Goal: Transaction & Acquisition: Book appointment/travel/reservation

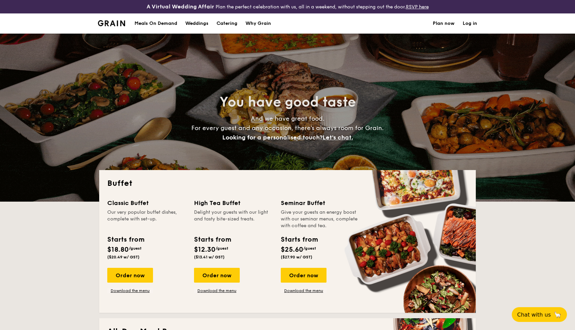
select select
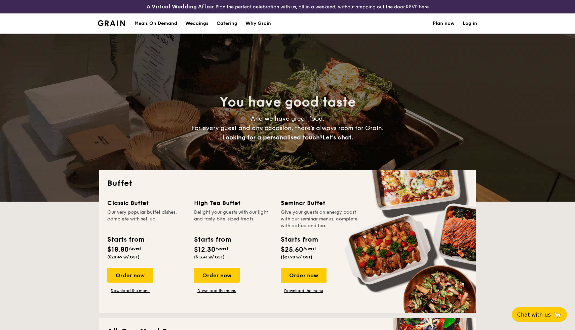
scroll to position [64, 0]
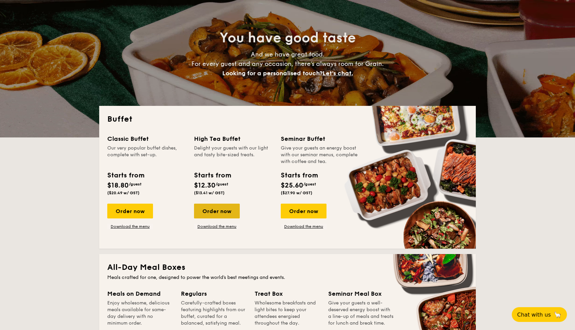
click at [226, 212] on div "Order now" at bounding box center [217, 211] width 46 height 15
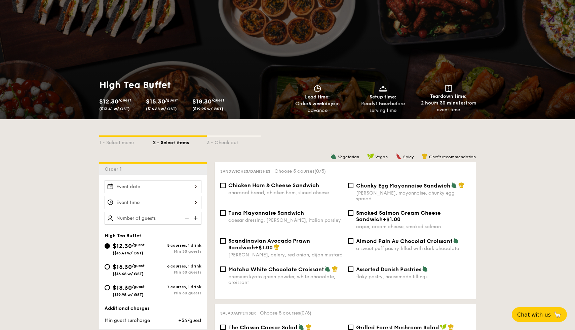
scroll to position [84, 0]
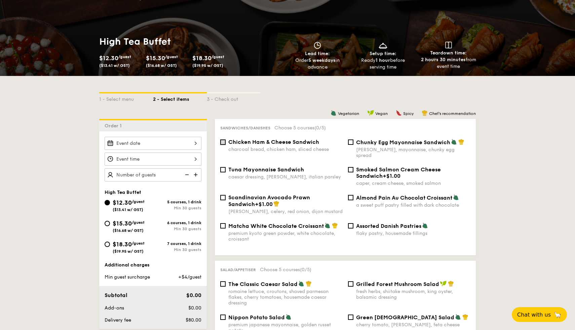
click at [225, 142] on input "Chicken Ham & Cheese Sandwich charcoal bread, chicken ham, sliced cheese" at bounding box center [222, 142] width 5 height 5
checkbox input "true"
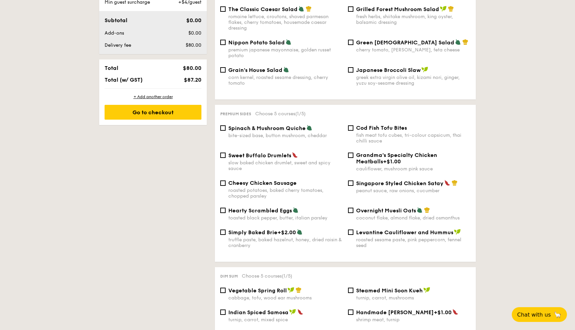
scroll to position [366, 0]
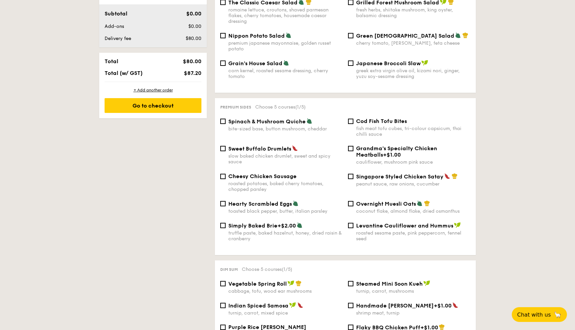
click at [355, 124] on div "Cod Fish Tofu Bites fish meat tofu cubes, tri-colour capsicum, thai chilli sauce" at bounding box center [409, 127] width 128 height 19
click at [353, 121] on div "Cod Fish Tofu Bites fish meat tofu cubes, tri-colour capsicum, thai chilli sauce" at bounding box center [409, 127] width 128 height 19
click at [353, 119] on input "Cod Fish Tofu Bites fish meat tofu cubes, tri-colour capsicum, thai chilli sauce" at bounding box center [350, 121] width 5 height 5
checkbox input "true"
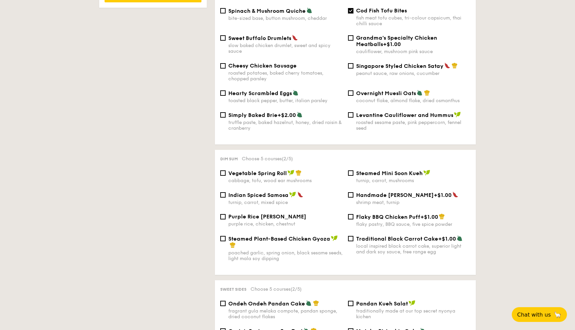
scroll to position [478, 0]
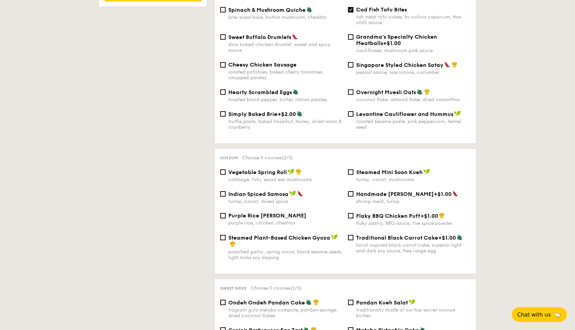
click at [276, 199] on div "turnip, carrot, mixed spice" at bounding box center [285, 202] width 114 height 6
click at [226, 197] on input "Indian Spiced Samosa turnip, carrot, mixed spice" at bounding box center [222, 193] width 5 height 5
checkbox input "true"
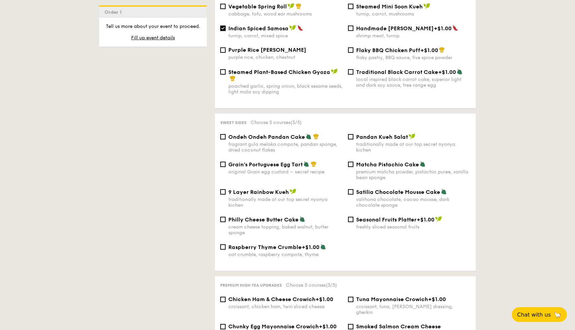
scroll to position [644, 0]
click at [278, 72] on span "Steamed Plant-Based Chicken Gyoza" at bounding box center [279, 72] width 102 height 6
click at [226, 72] on input "Steamed Plant-Based Chicken Gyoza poached garlic, spring onion, black sesame se…" at bounding box center [222, 71] width 5 height 5
checkbox input "true"
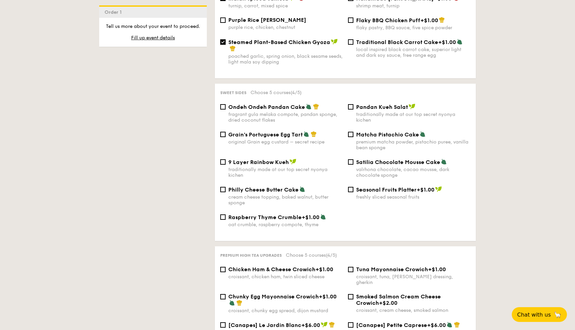
scroll to position [674, 0]
click at [350, 160] on input "Satilia Chocolate Mousse Cake valrhona chocolate, cacao mousse, dark chocolate …" at bounding box center [350, 161] width 5 height 5
checkbox input "true"
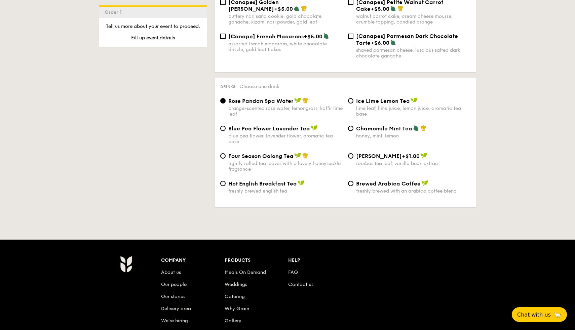
scroll to position [1066, 0]
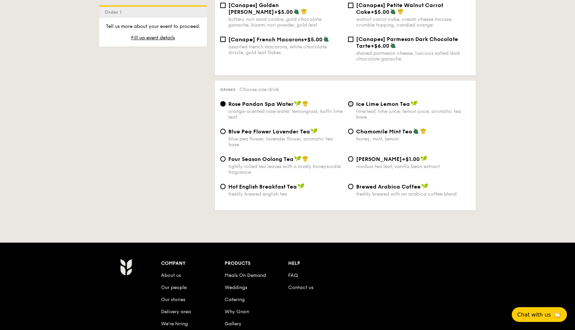
click at [352, 103] on input "Ice Lime Lemon Tea lime leaf, lime juice, lemon juice, aromatic tea base" at bounding box center [350, 103] width 5 height 5
radio input "true"
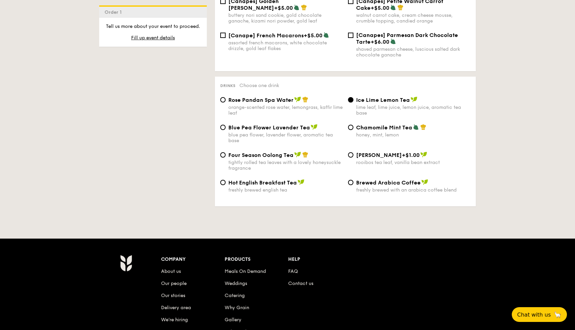
scroll to position [1058, 0]
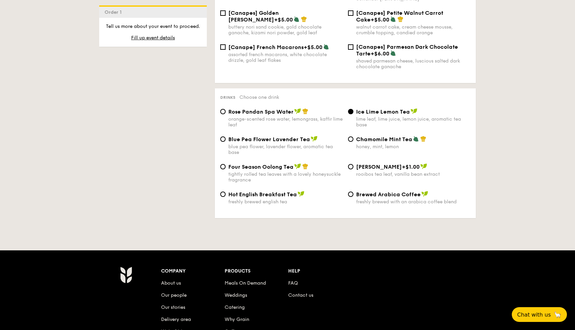
click at [264, 109] on span "Rose Pandan Spa Water" at bounding box center [260, 112] width 65 height 6
click at [226, 109] on input "Rose Pandan Spa Water orange-scented rose water, lemongrass, kaffir lime leaf" at bounding box center [222, 111] width 5 height 5
radio input "true"
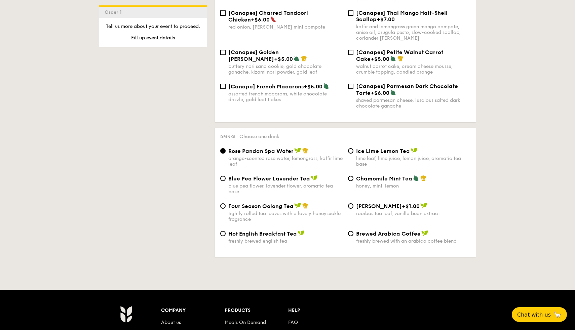
scroll to position [1019, 0]
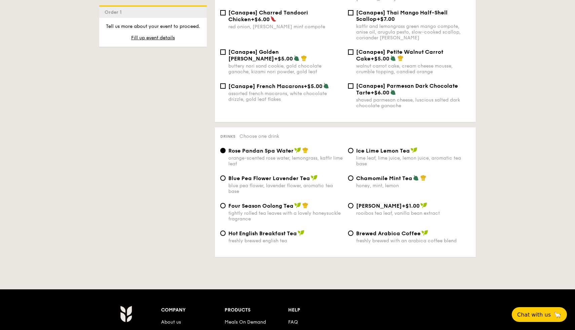
click at [393, 148] on span "Ice Lime Lemon Tea" at bounding box center [383, 151] width 54 height 6
click at [353, 148] on input "Ice Lime Lemon Tea lime leaf, lime juice, lemon juice, aromatic tea base" at bounding box center [350, 150] width 5 height 5
radio input "true"
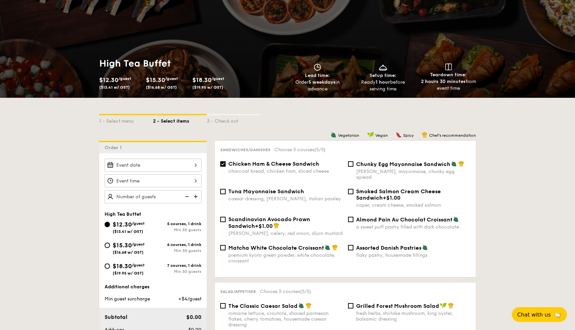
scroll to position [163, 0]
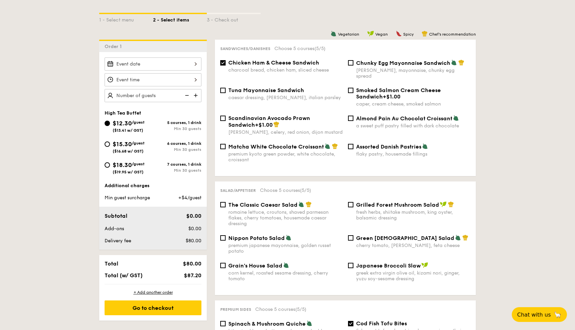
click at [194, 94] on img at bounding box center [196, 95] width 10 height 13
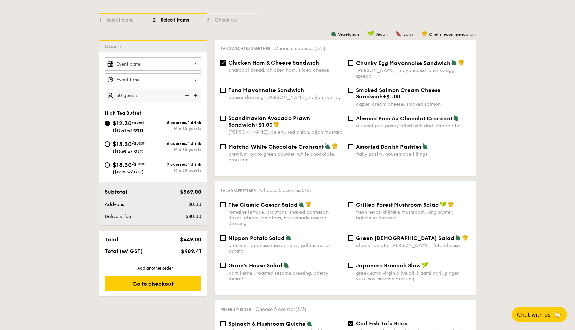
click at [194, 94] on img at bounding box center [196, 95] width 10 height 13
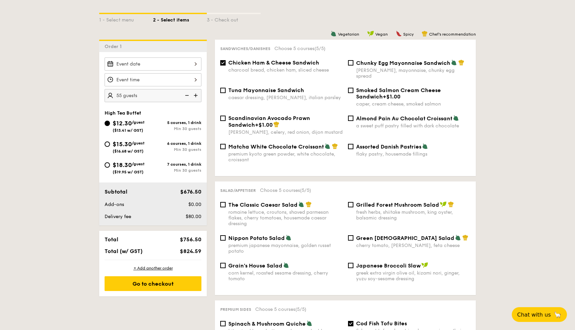
click at [194, 94] on img at bounding box center [196, 95] width 10 height 13
type input "65 guests"
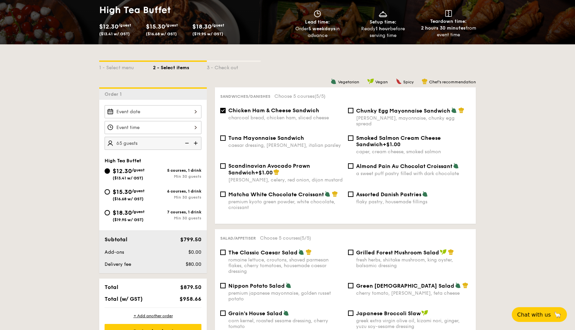
scroll to position [116, 0]
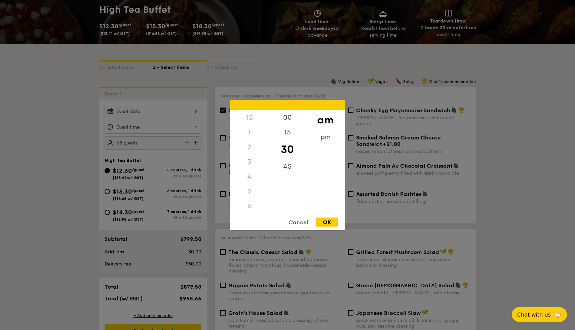
click at [180, 126] on div "12 1 2 3 4 5 6 7 8 9 10 11 00 15 30 45 am pm Cancel OK" at bounding box center [153, 127] width 97 height 13
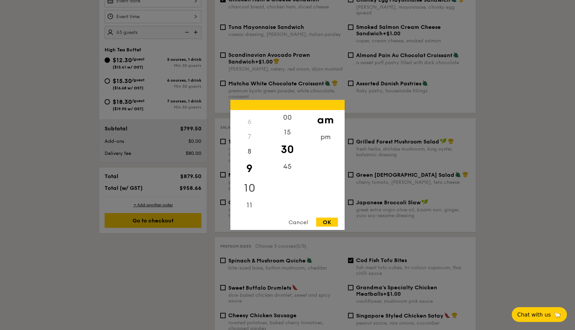
scroll to position [204, 0]
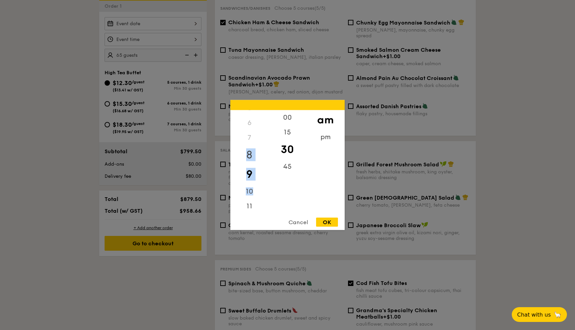
drag, startPoint x: 252, startPoint y: 187, endPoint x: 252, endPoint y: 147, distance: 40.0
click at [252, 147] on div "12 1 2 3 4 5 6 7 8 9 10 11" at bounding box center [249, 161] width 38 height 103
drag, startPoint x: 252, startPoint y: 140, endPoint x: 252, endPoint y: 230, distance: 90.1
click at [201, 46] on div "12 1 2 3 4 5 6 7 8 9 10 11 00 15 30 45 am pm Cancel OK" at bounding box center [153, 46] width 97 height 0
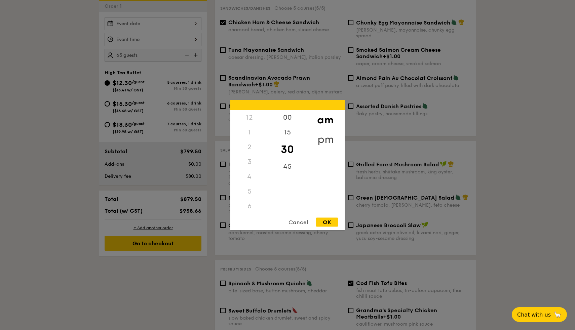
click at [327, 133] on div "pm" at bounding box center [325, 140] width 38 height 20
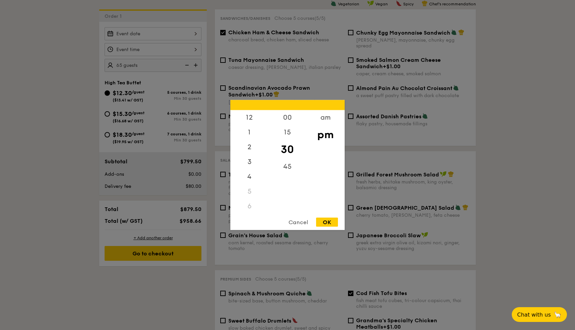
scroll to position [189, 0]
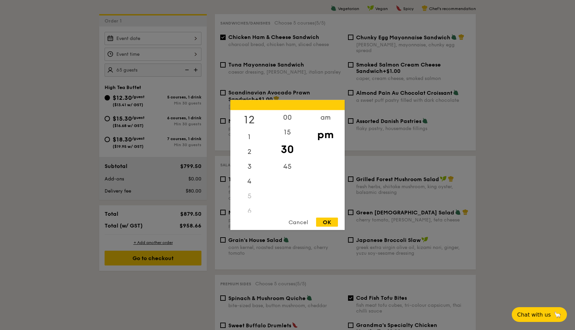
click at [253, 117] on div "12" at bounding box center [249, 120] width 38 height 20
click at [250, 134] on div "1" at bounding box center [249, 140] width 38 height 20
click at [326, 220] on div "OK" at bounding box center [327, 222] width 22 height 9
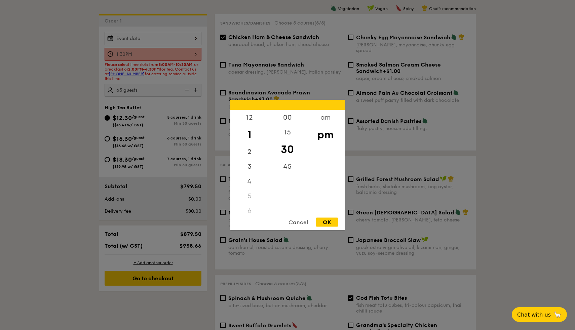
click at [189, 56] on div "1:30PM 12 1 2 3 4 5 6 7 8 9 10 11 00 15 30 45 am pm Cancel OK" at bounding box center [153, 54] width 97 height 13
click at [250, 151] on div "2" at bounding box center [249, 155] width 38 height 20
click at [337, 222] on div "OK" at bounding box center [327, 222] width 22 height 9
type input "2:30PM"
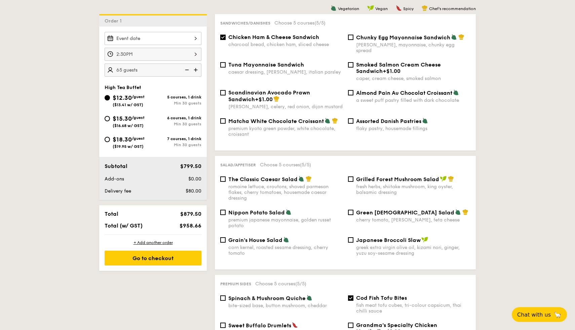
click at [184, 70] on img at bounding box center [186, 70] width 10 height 13
click at [193, 70] on img at bounding box center [196, 70] width 10 height 13
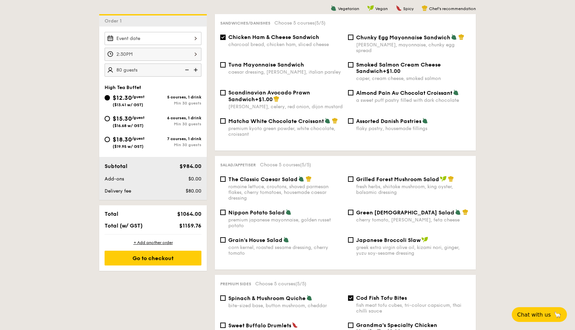
click at [193, 70] on img at bounding box center [196, 70] width 10 height 13
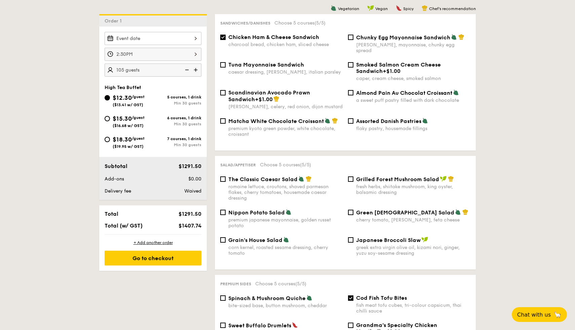
click at [184, 72] on img at bounding box center [186, 70] width 10 height 13
click at [194, 72] on img at bounding box center [196, 70] width 10 height 13
click at [186, 74] on img at bounding box center [186, 70] width 10 height 13
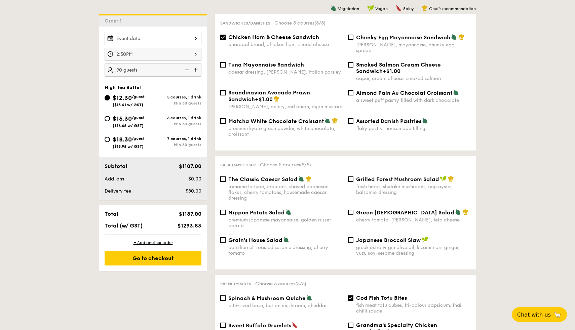
click at [186, 74] on img at bounding box center [186, 70] width 10 height 13
click at [189, 74] on img at bounding box center [186, 70] width 10 height 13
type input "75 guests"
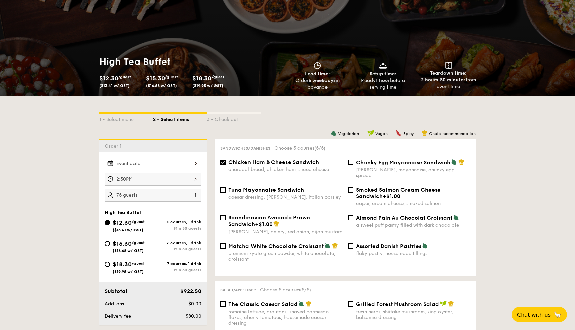
scroll to position [62, 0]
